Goal: Complete application form: Complete application form

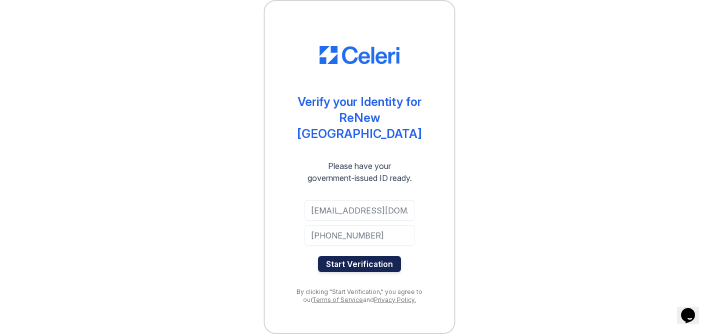
click at [371, 260] on button "Start Verification" at bounding box center [359, 264] width 83 height 16
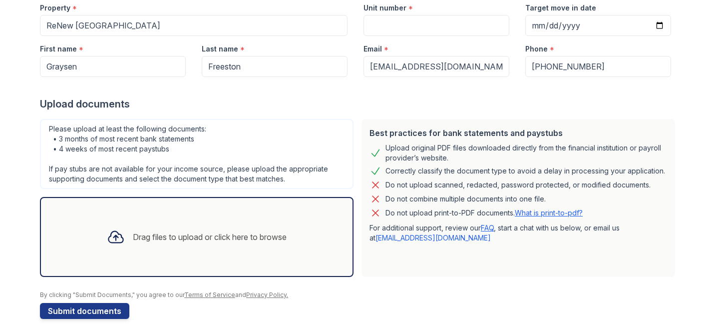
scroll to position [112, 0]
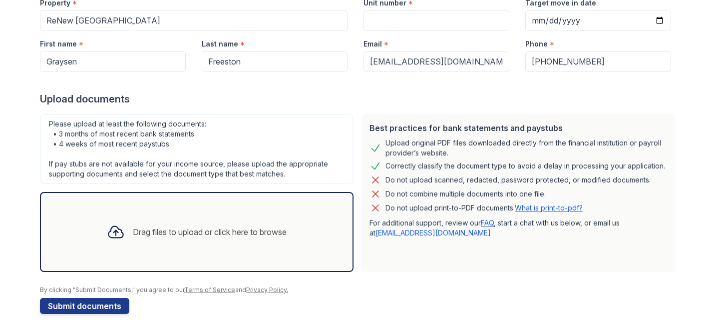
click at [209, 226] on div "Drag files to upload or click here to browse" at bounding box center [210, 232] width 154 height 12
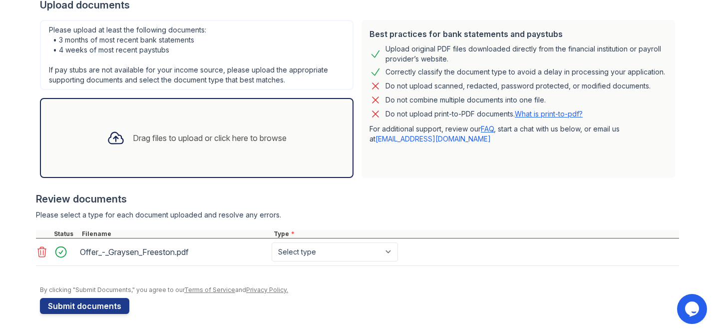
scroll to position [0, 0]
click at [295, 253] on select "Select type Paystub Bank Statement Offer Letter Tax Documents Benefit Award Let…" at bounding box center [335, 251] width 126 height 19
select select "offer_letter"
click at [272, 242] on select "Select type Paystub Bank Statement Offer Letter Tax Documents Benefit Award Let…" at bounding box center [335, 251] width 126 height 19
click at [180, 155] on div "Drag files to upload or click here to browse" at bounding box center [197, 138] width 314 height 80
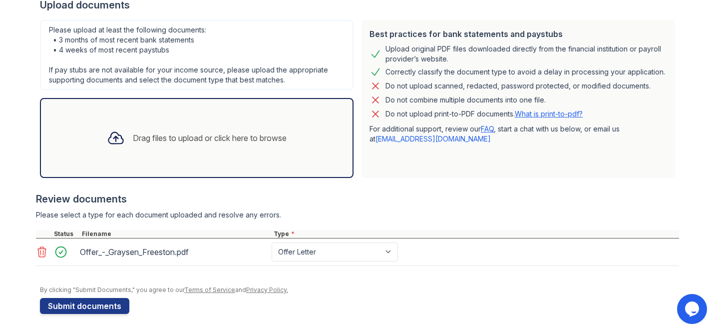
click at [439, 75] on div "Correctly classify the document type to avoid a delay in processing your applic…" at bounding box center [526, 72] width 280 height 12
click at [225, 149] on div "Drag files to upload or click here to browse" at bounding box center [197, 138] width 196 height 34
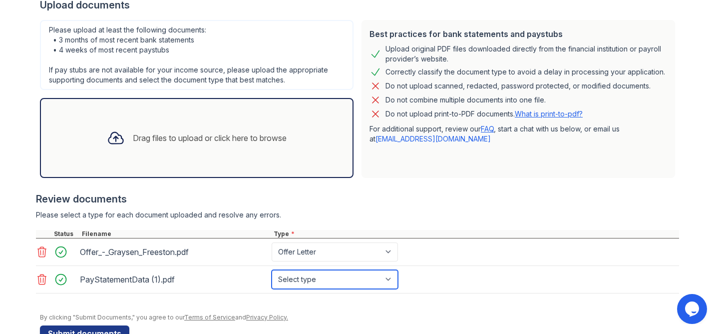
click at [322, 282] on select "Select type Paystub Bank Statement Offer Letter Tax Documents Benefit Award Let…" at bounding box center [335, 279] width 126 height 19
select select "paystub"
click at [272, 270] on select "Select type Paystub Bank Statement Offer Letter Tax Documents Benefit Award Let…" at bounding box center [335, 279] width 126 height 19
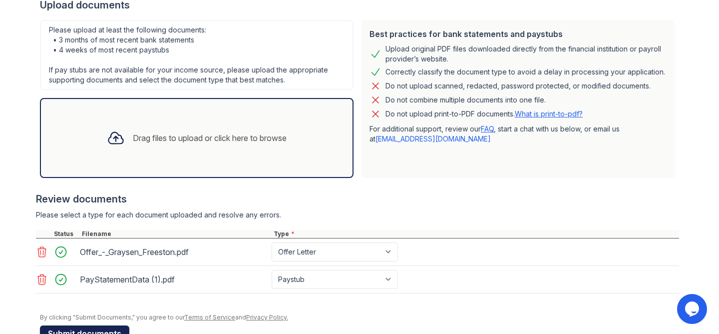
click at [84, 326] on button "Submit documents" at bounding box center [84, 333] width 89 height 16
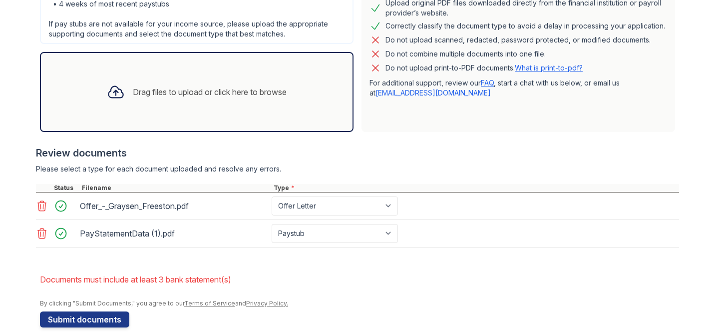
scroll to position [307, 0]
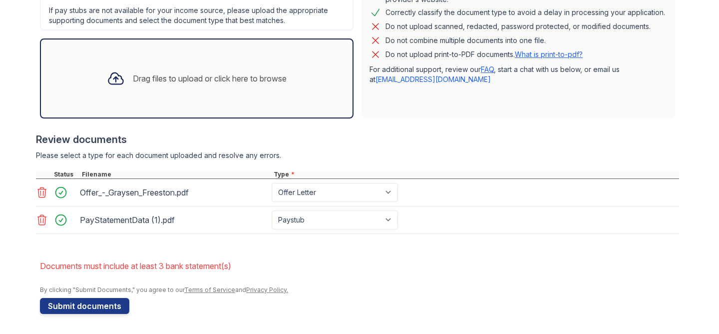
click at [220, 87] on div "Drag files to upload or click here to browse" at bounding box center [197, 78] width 196 height 34
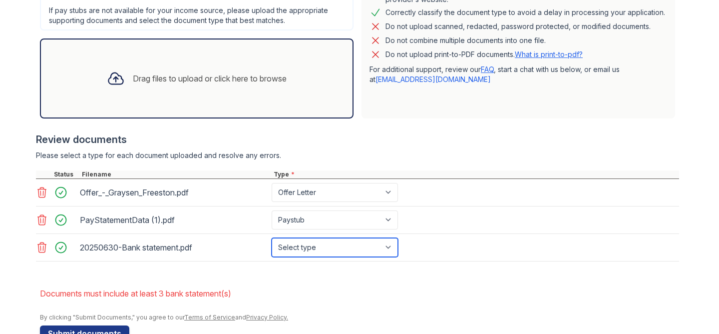
click at [387, 246] on select "Select type Paystub Bank Statement Offer Letter Tax Documents Benefit Award Let…" at bounding box center [335, 247] width 126 height 19
select select "bank_statement"
click at [272, 238] on select "Select type Paystub Bank Statement Offer Letter Tax Documents Benefit Award Let…" at bounding box center [335, 247] width 126 height 19
click at [401, 112] on div "Best practices for bank statements and paystubs Upload original PDF files downl…" at bounding box center [519, 40] width 314 height 158
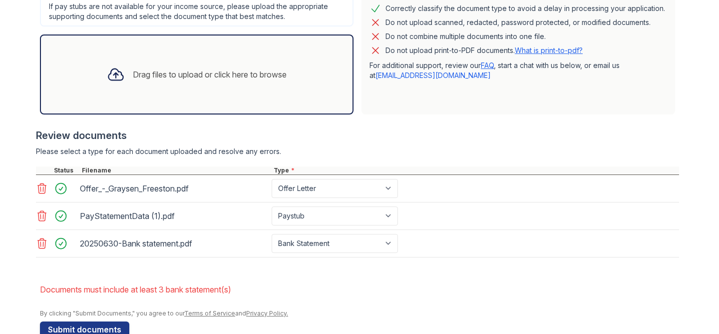
scroll to position [327, 0]
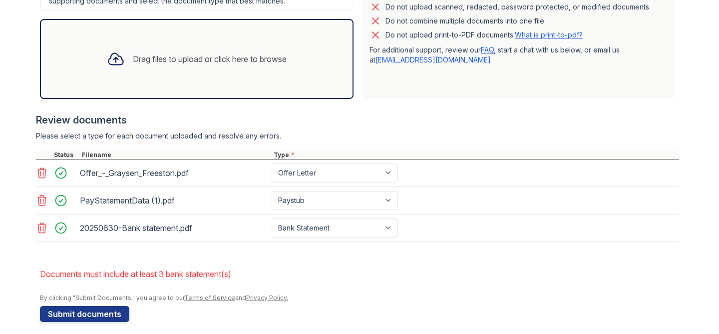
click at [45, 227] on icon at bounding box center [42, 228] width 8 height 10
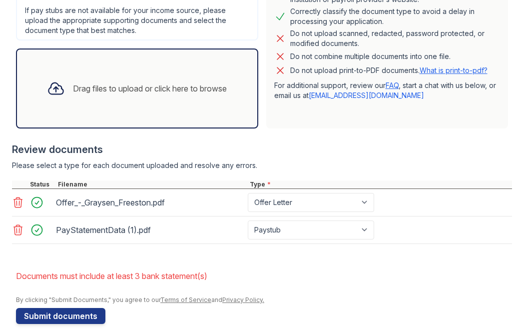
scroll to position [317, 0]
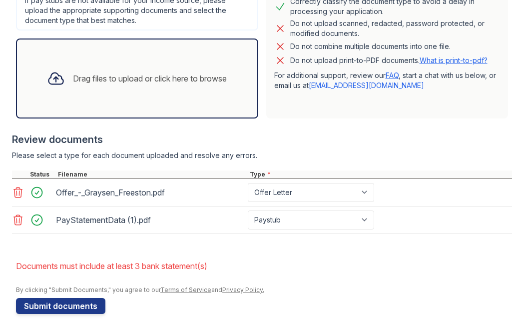
click at [129, 97] on div "Drag files to upload or click here to browse" at bounding box center [137, 78] width 242 height 80
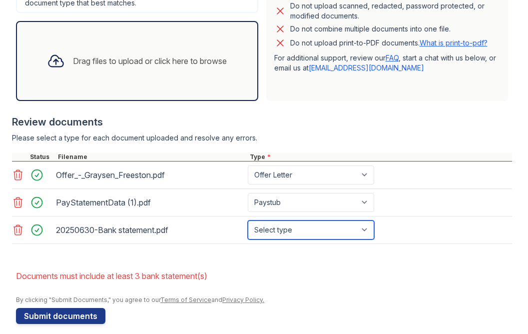
click at [329, 230] on select "Select type Paystub Bank Statement Offer Letter Tax Documents Benefit Award Let…" at bounding box center [311, 229] width 126 height 19
select select "bank_statement"
click at [248, 220] on select "Select type Paystub Bank Statement Offer Letter Tax Documents Benefit Award Let…" at bounding box center [311, 229] width 126 height 19
click at [121, 82] on div "Drag files to upload or click here to browse" at bounding box center [137, 61] width 242 height 80
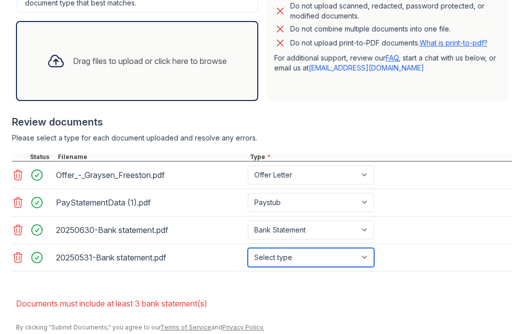
click at [338, 259] on select "Select type Paystub Bank Statement Offer Letter Tax Documents Benefit Award Let…" at bounding box center [311, 257] width 126 height 19
select select "bank_statement"
click at [248, 248] on select "Select type Paystub Bank Statement Offer Letter Tax Documents Benefit Award Let…" at bounding box center [311, 257] width 126 height 19
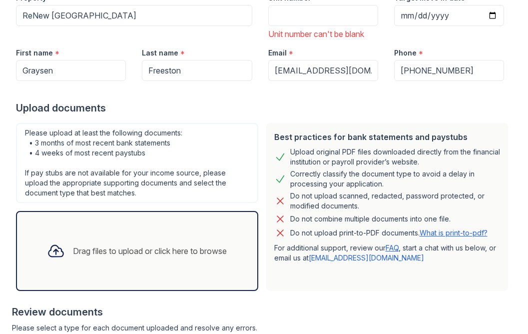
scroll to position [0, 0]
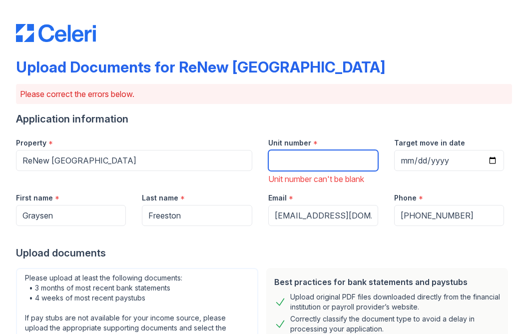
click at [337, 166] on input "Unit number" at bounding box center [323, 160] width 110 height 21
type input "1908"
click at [414, 141] on label "Target move in date" at bounding box center [429, 143] width 71 height 10
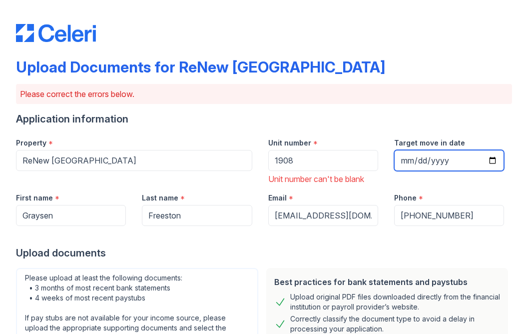
click at [414, 150] on input "Target move in date" at bounding box center [449, 160] width 110 height 21
click at [457, 160] on input "Target move in date" at bounding box center [449, 160] width 110 height 21
click at [493, 157] on input "Target move in date" at bounding box center [449, 160] width 110 height 21
type input "[DATE]"
click at [471, 243] on div at bounding box center [264, 236] width 496 height 20
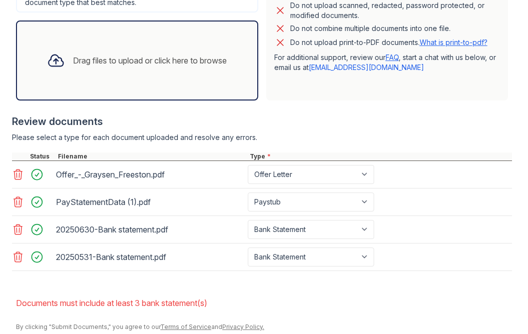
scroll to position [341, 0]
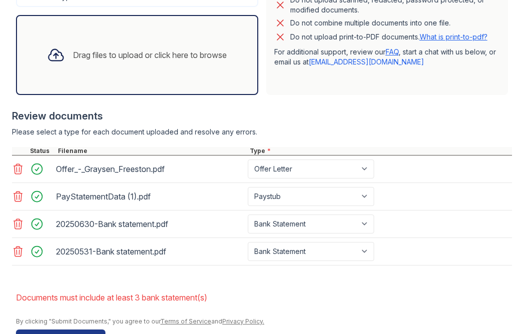
click at [22, 224] on icon at bounding box center [18, 224] width 12 height 12
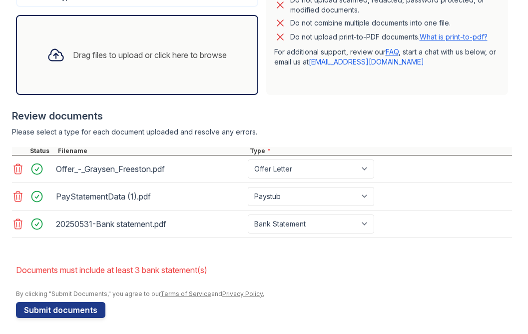
click at [22, 224] on icon at bounding box center [18, 224] width 12 height 12
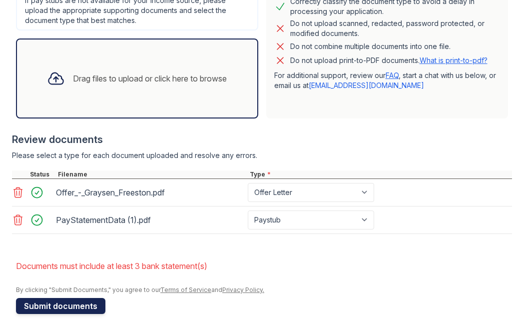
click at [61, 308] on button "Submit documents" at bounding box center [60, 306] width 89 height 16
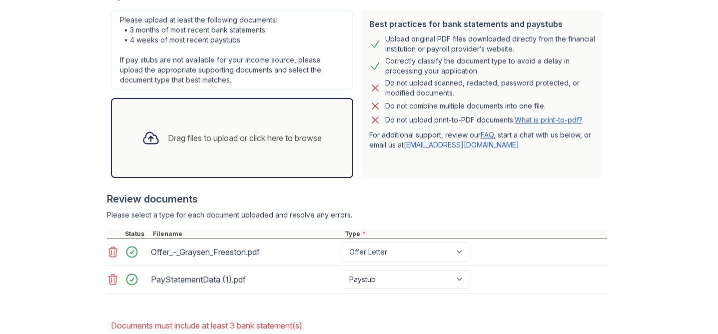
scroll to position [303, 0]
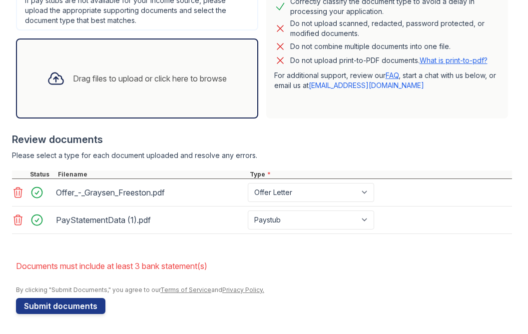
click at [115, 104] on div "Drag files to upload or click here to browse" at bounding box center [137, 78] width 242 height 80
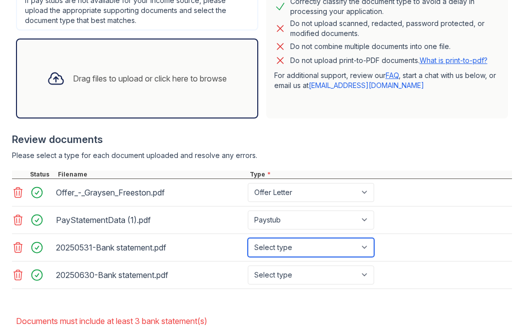
click at [342, 249] on select "Select type Paystub Bank Statement Offer Letter Tax Documents Benefit Award Let…" at bounding box center [311, 247] width 126 height 19
select select "bank_statement"
click at [248, 238] on select "Select type Paystub Bank Statement Offer Letter Tax Documents Benefit Award Let…" at bounding box center [311, 247] width 126 height 19
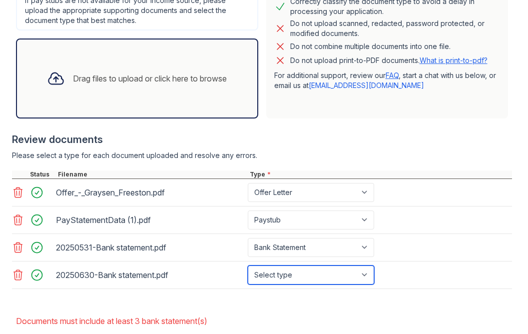
click at [338, 266] on select "Select type Paystub Bank Statement Offer Letter Tax Documents Benefit Award Let…" at bounding box center [311, 274] width 126 height 19
select select "bank_statement"
click at [248, 265] on select "Select type Paystub Bank Statement Offer Letter Tax Documents Benefit Award Let…" at bounding box center [311, 274] width 126 height 19
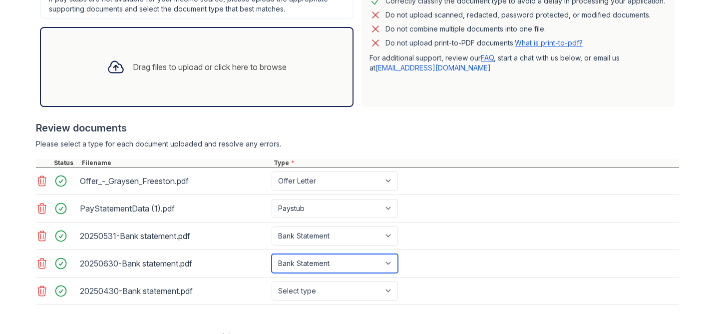
scroll to position [309, 0]
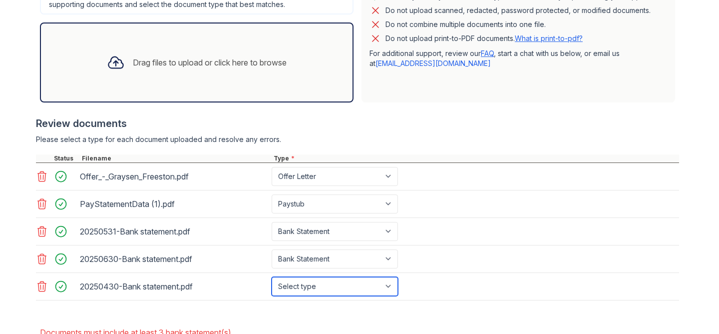
click at [329, 291] on select "Select type Paystub Bank Statement Offer Letter Tax Documents Benefit Award Let…" at bounding box center [335, 286] width 126 height 19
select select "bank_statement"
click at [272, 277] on select "Select type Paystub Bank Statement Offer Letter Tax Documents Benefit Award Let…" at bounding box center [335, 286] width 126 height 19
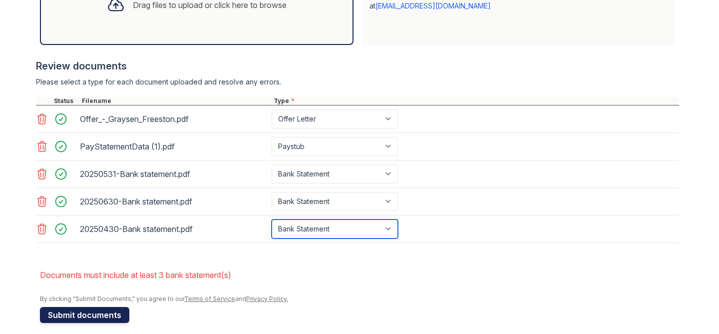
scroll to position [376, 0]
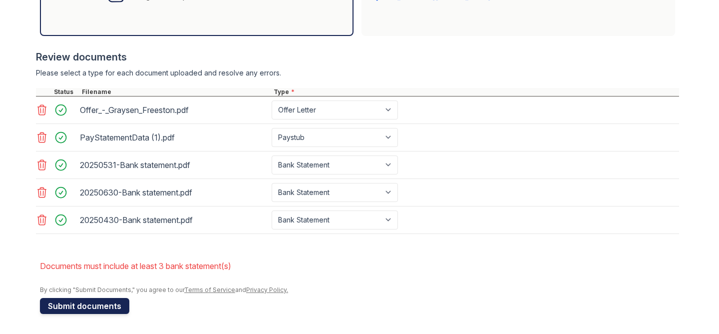
click at [62, 308] on button "Submit documents" at bounding box center [84, 306] width 89 height 16
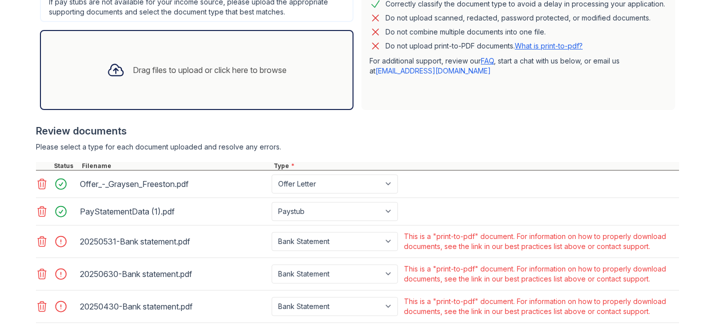
scroll to position [303, 0]
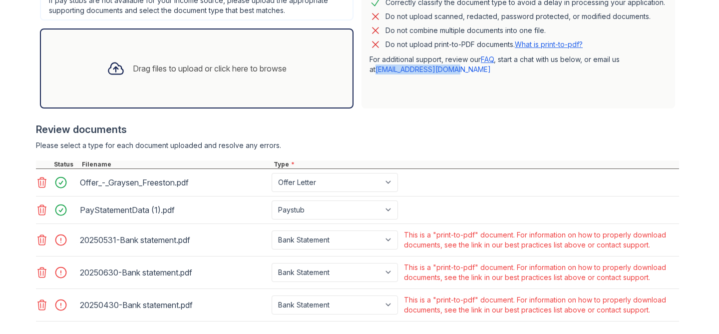
drag, startPoint x: 449, startPoint y: 72, endPoint x: 371, endPoint y: 73, distance: 78.9
click at [371, 73] on p "For additional support, review our FAQ , start a chat with us below, or email u…" at bounding box center [519, 64] width 298 height 20
copy link "[EMAIL_ADDRESS][DOMAIN_NAME]"
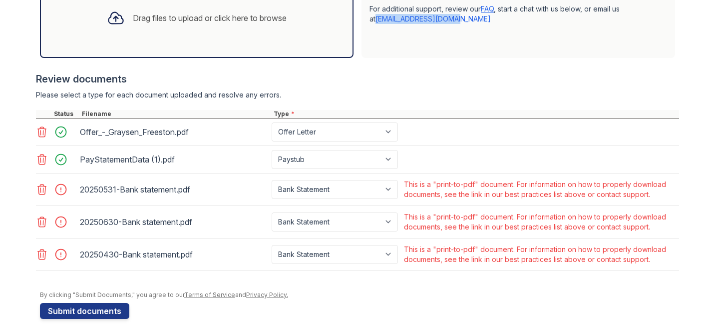
scroll to position [359, 0]
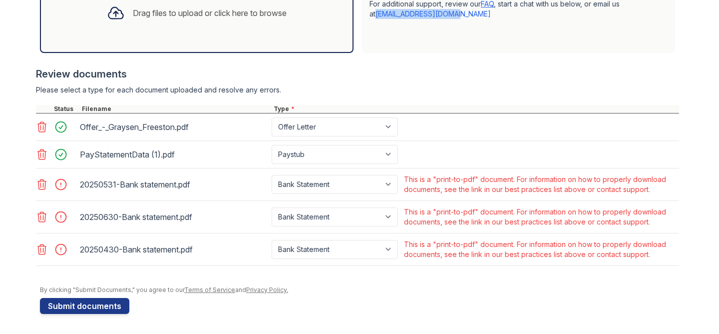
click at [45, 183] on icon at bounding box center [42, 184] width 8 height 10
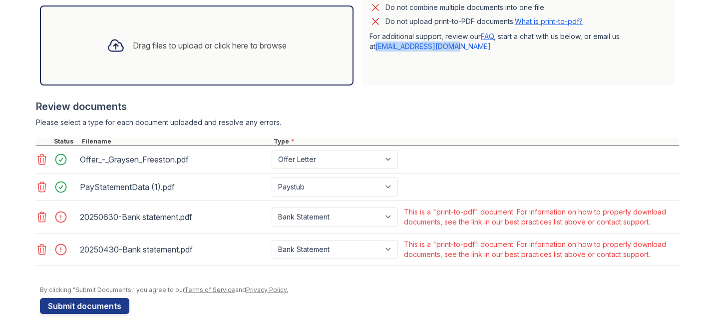
click at [45, 183] on icon at bounding box center [42, 187] width 8 height 10
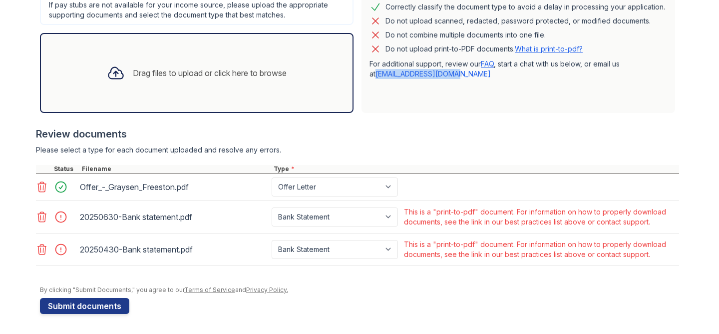
click at [41, 216] on icon at bounding box center [42, 217] width 12 height 12
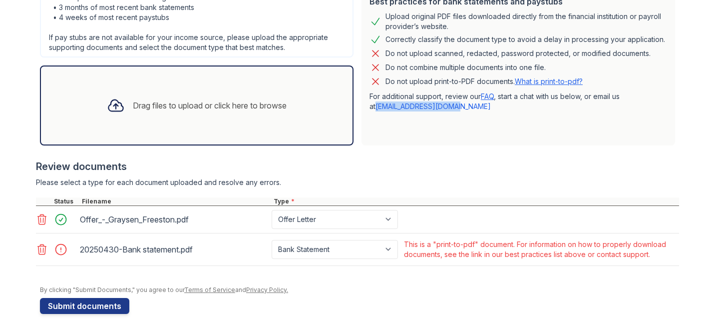
click at [41, 251] on icon at bounding box center [42, 249] width 12 height 12
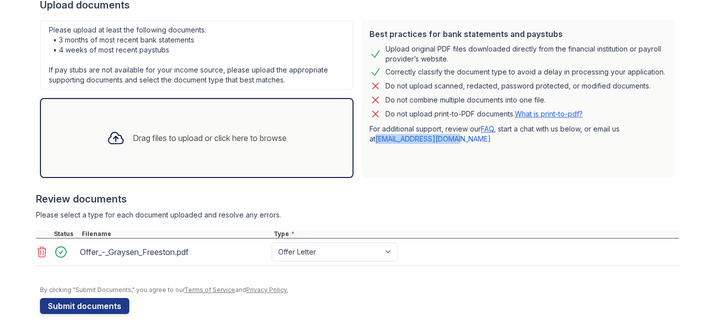
scroll to position [234, 0]
click at [129, 130] on div "Drag files to upload or click here to browse" at bounding box center [197, 138] width 196 height 34
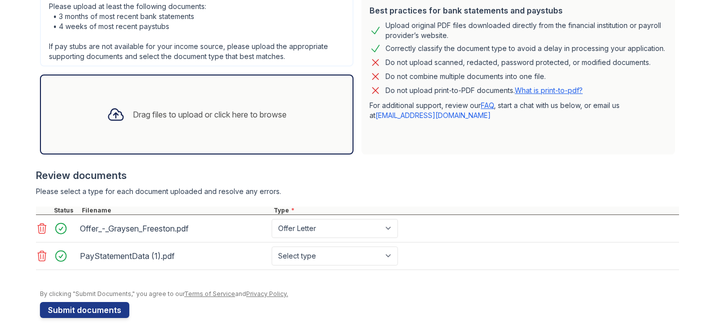
scroll to position [256, 0]
